Goal: Information Seeking & Learning: Check status

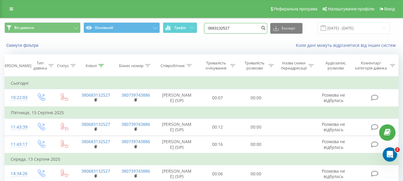
click at [249, 25] on input "0683132527" at bounding box center [235, 28] width 63 height 11
paste input "932702726"
type input "0932702726"
click at [266, 29] on icon "submit" at bounding box center [263, 27] width 5 height 4
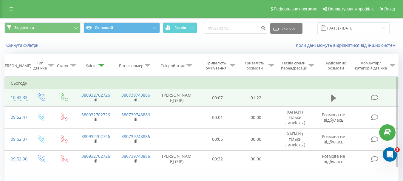
click at [332, 96] on icon at bounding box center [333, 98] width 5 height 7
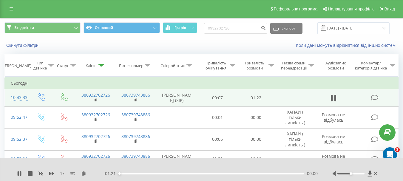
click at [183, 173] on div "00:00" at bounding box center [211, 174] width 185 height 2
click at [229, 174] on div "00:29" at bounding box center [211, 174] width 185 height 2
click at [19, 173] on icon at bounding box center [19, 173] width 5 height 5
